Goal: Use online tool/utility: Utilize a website feature to perform a specific function

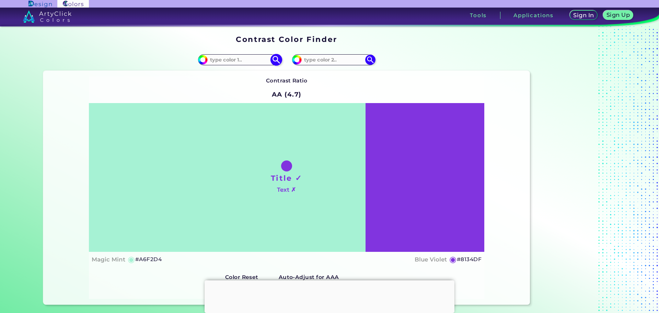
click at [239, 58] on input at bounding box center [240, 59] width 64 height 9
type input "fa0145"
type input "#fa0145"
type input "#FA0145"
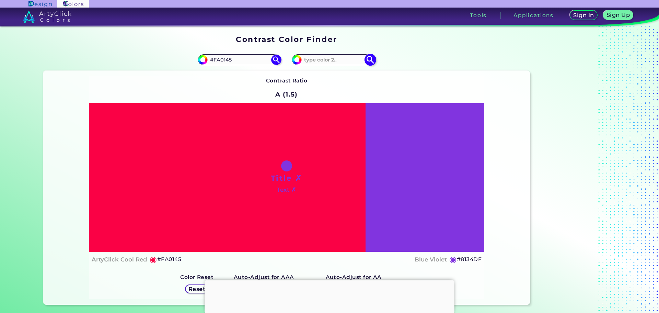
click at [330, 57] on input at bounding box center [334, 59] width 64 height 9
click at [326, 60] on input at bounding box center [334, 59] width 64 height 9
click at [441, 84] on div "Contrast Ratio A (1.5) Title ✗ Text ✗ ArtyClick Cool Red ◉ #FA0145" at bounding box center [286, 187] width 395 height 222
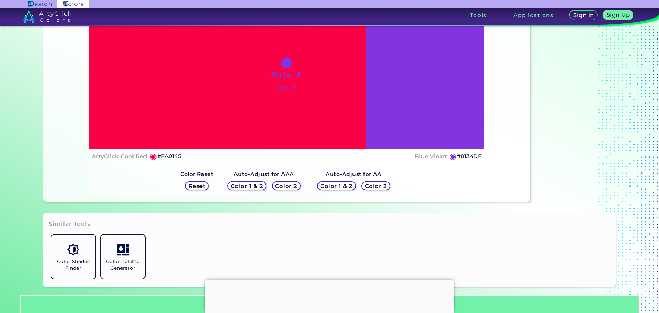
click at [291, 187] on h5 "Color 2" at bounding box center [286, 185] width 20 height 5
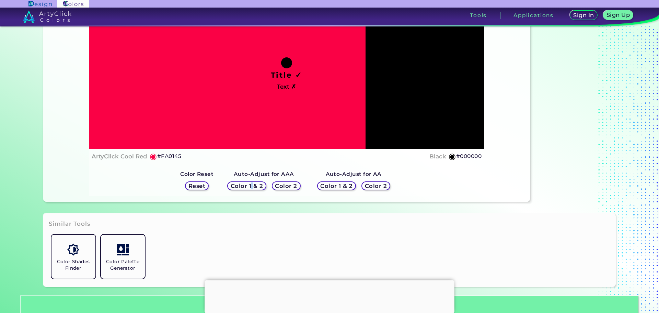
click at [252, 184] on h5 "Color 1 & 2" at bounding box center [247, 185] width 32 height 5
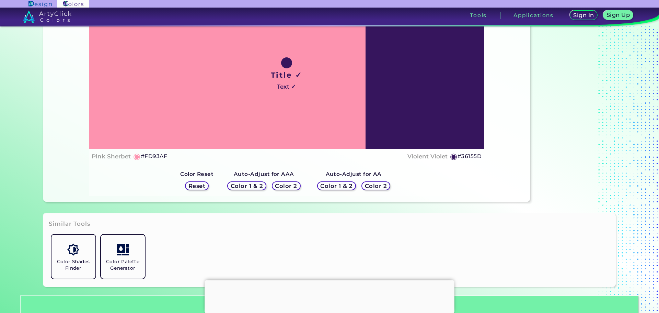
click at [325, 184] on h5 "Color 1 & 2" at bounding box center [336, 185] width 29 height 5
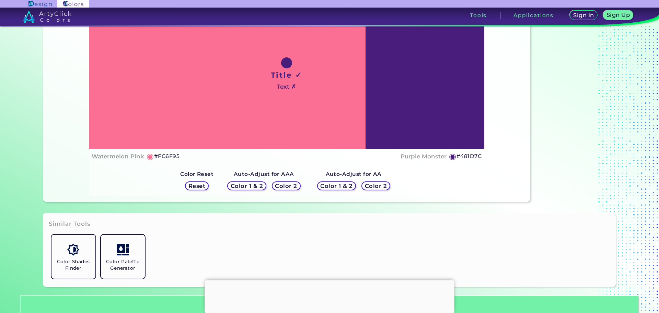
click at [369, 183] on h5 "Color 2" at bounding box center [376, 185] width 20 height 5
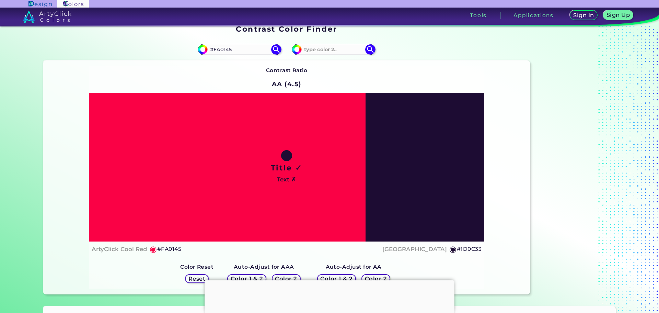
scroll to position [0, 0]
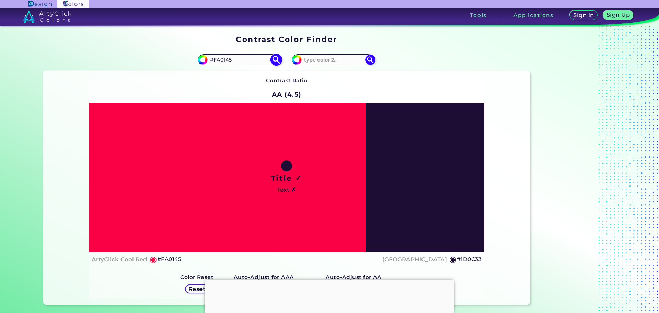
click at [201, 60] on input "#fa0145" at bounding box center [202, 59] width 9 height 9
type input "#f90179"
type input "#F90179"
type input "#f90185"
type input "#F90185"
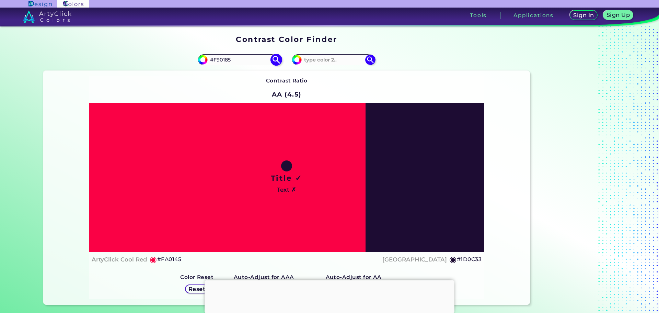
type input "#f9019e"
type input "#F9019E"
type input "#9601f9"
type input "#9601F9"
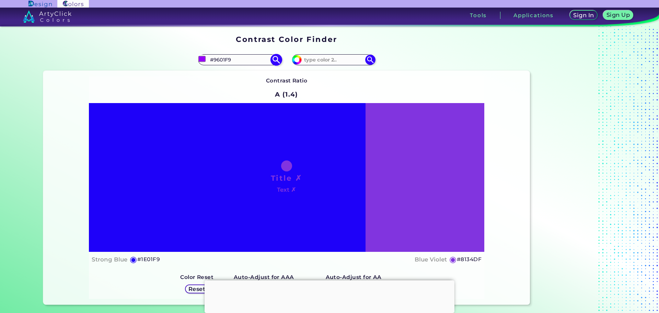
type input "#019af9"
type input "#019AF9"
type input "#37f901"
type input "#37F901"
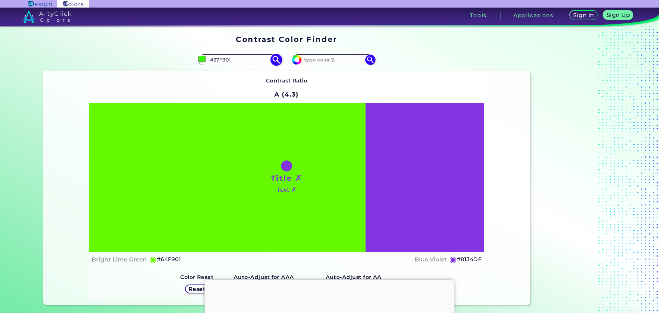
type input "#71f901"
type input "#71F901"
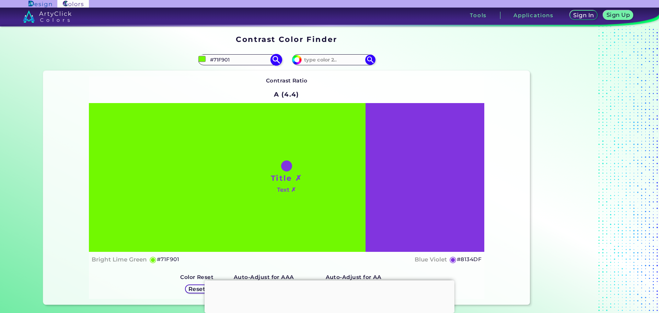
type input "#64f901"
type input "#64F901"
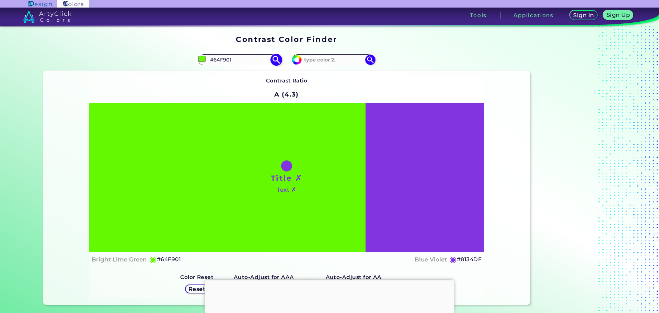
type input "#58f901"
type input "#58F901"
type input "#4bf901"
type input "#4BF901"
type input "#43f901"
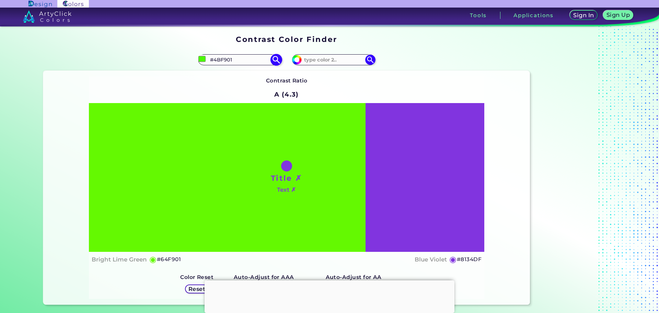
type input "#43F901"
type input "#37f901"
type input "#37F901"
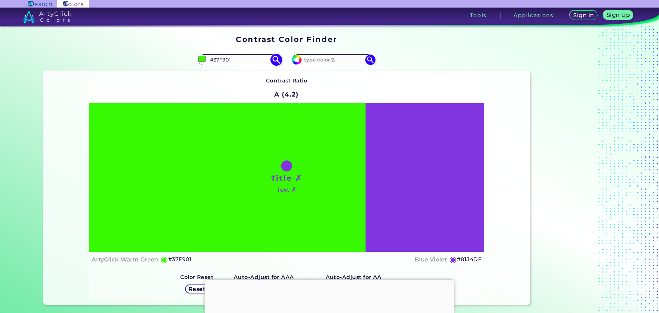
type input "#2af901"
type input "#2AF901"
type input "#1ef901"
type input "#1EF901"
type input "#12f901"
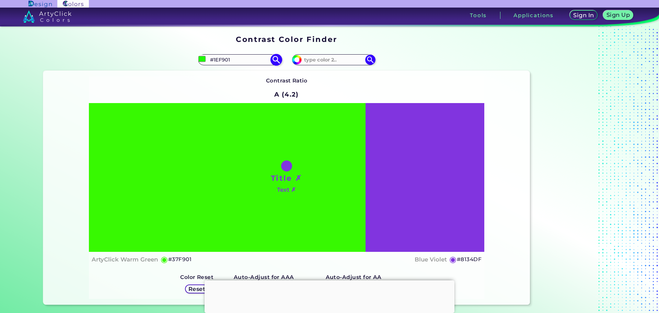
type input "#12F901"
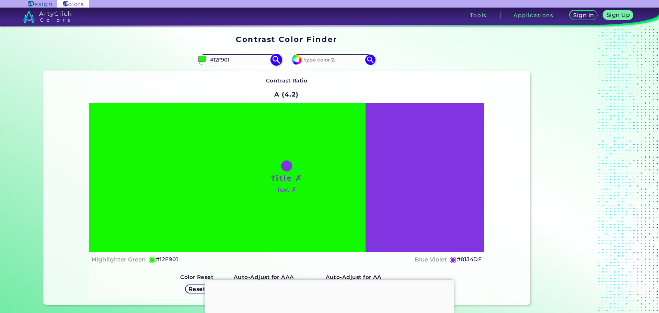
type input "#05f901"
type input "#05F901"
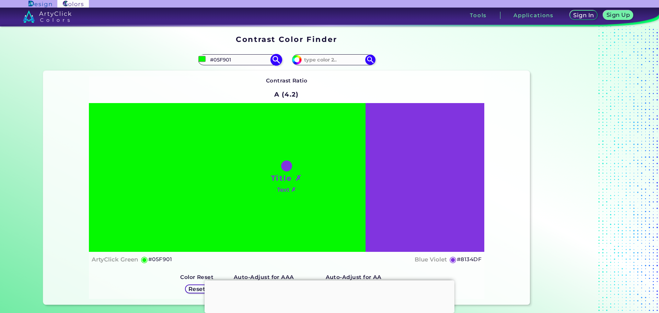
type input "#01f905"
type input "#01F905"
type input "#01f912"
type input "#01F912"
type input "#01f91e"
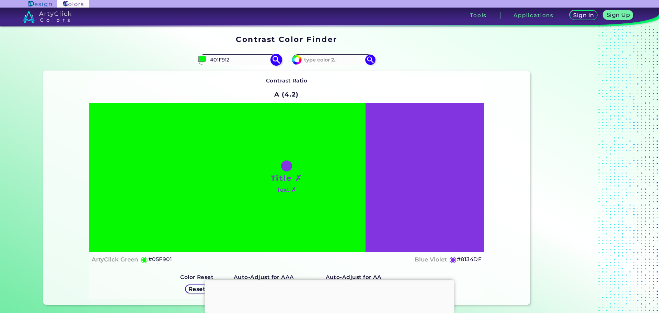
type input "#01F91E"
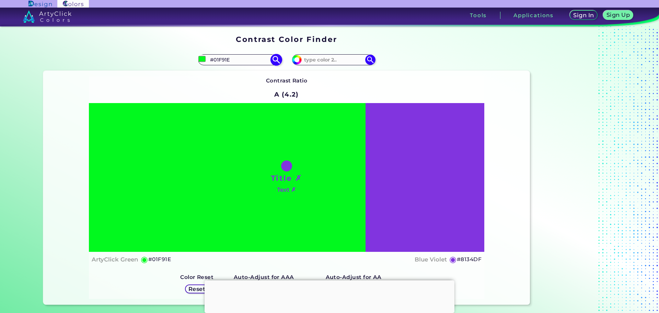
type input "#01f92a"
type input "#01F92A"
type input "#01f933"
type input "#01F933"
type input "#01f93f"
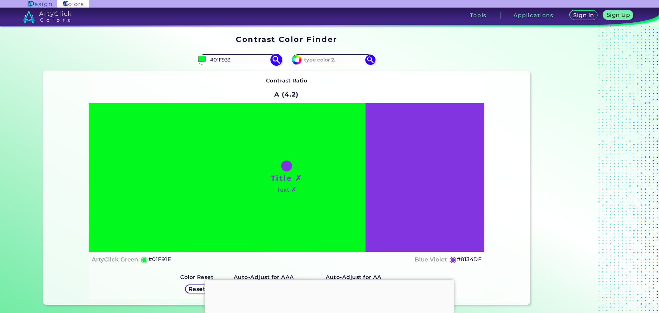
type input "#01F93F"
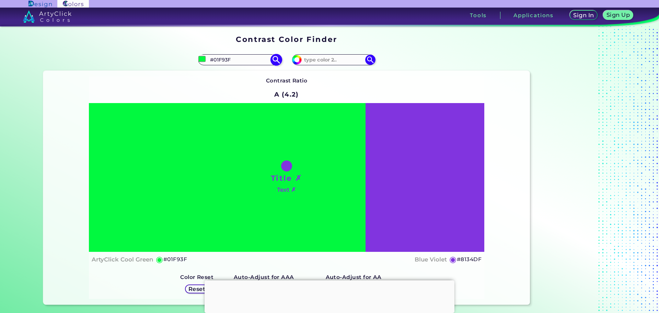
type input "#01f94b"
type input "#01F94B"
type input "#01f954"
type input "#01F954"
type input "#01f960"
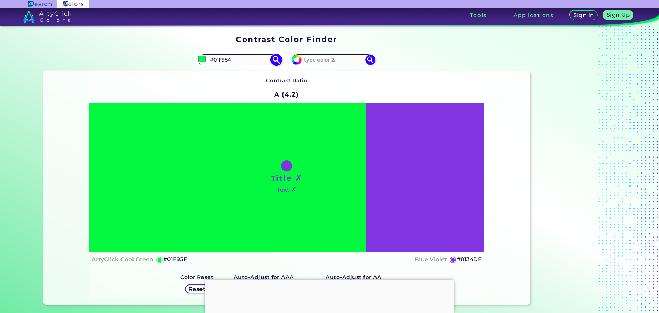
type input "#01F960"
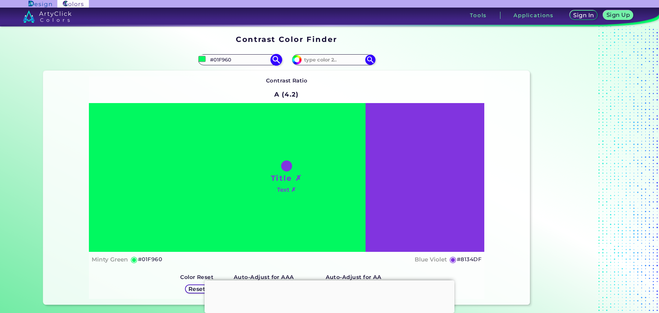
type input "#01f96c"
type input "#01F96C"
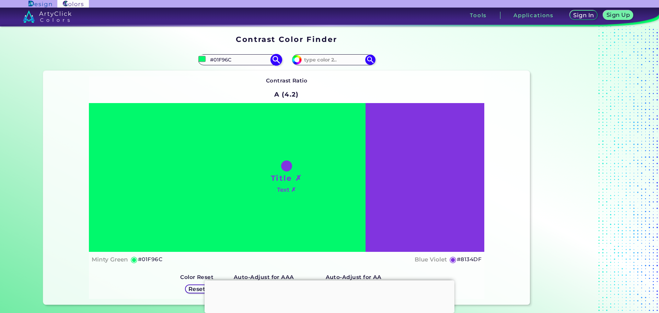
type input "#01f979"
type input "#01F979"
type input "#01f985"
type input "#01F985"
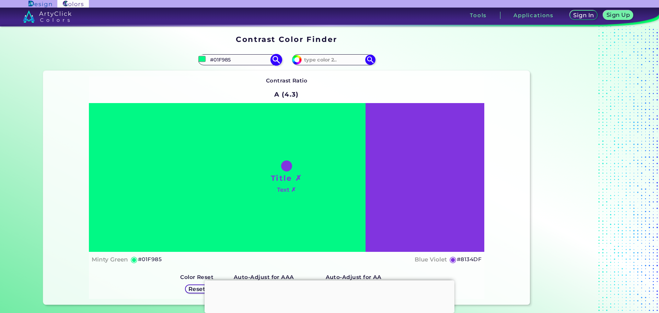
type input "#01f979"
type input "#01F979"
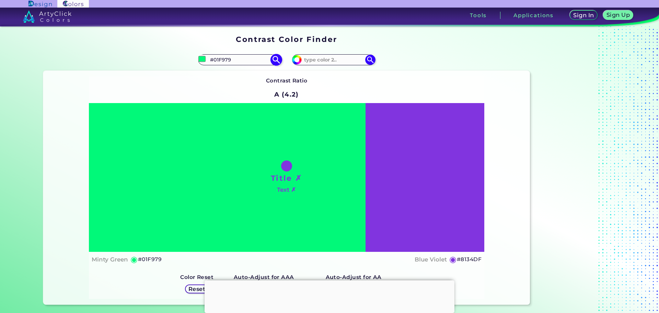
type input "#01f96c"
type input "#01F96C"
type input "#01f960"
type input "#01F960"
type input "#01f954"
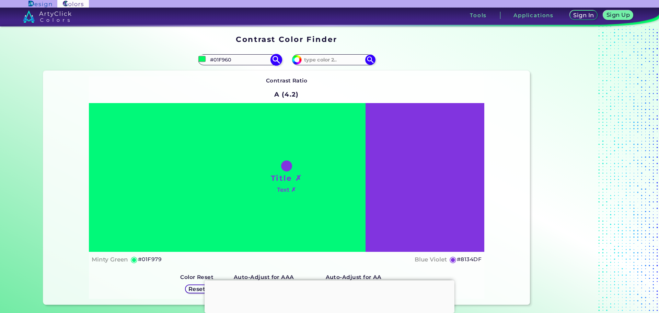
type input "#01F954"
type input "#01f94b"
type input "#01F94B"
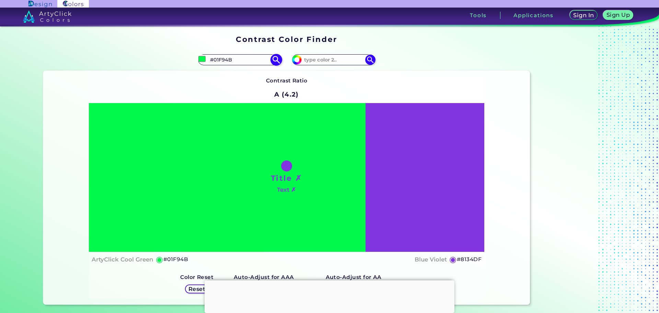
type input "#01f93f"
type input "#01F93F"
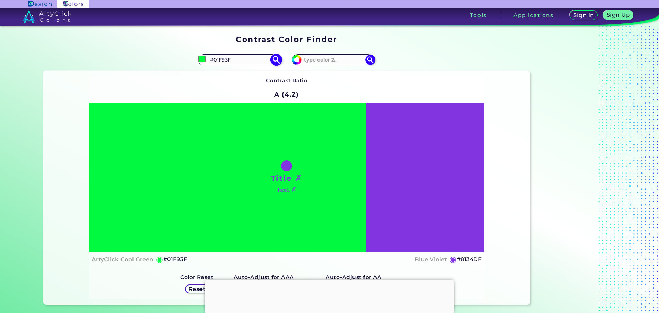
type input "#01f933"
type input "#01F933"
type input "#01f92a"
type input "#01F92A"
type input "#01f91e"
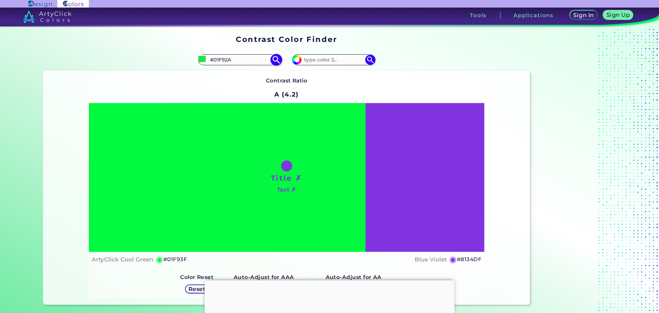
type input "#01F91E"
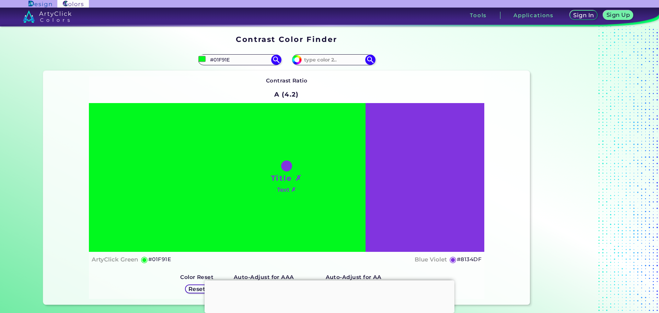
type input "#01f91e"
click at [419, 55] on div "#8134df" at bounding box center [408, 60] width 243 height 22
